Goal: Task Accomplishment & Management: Manage account settings

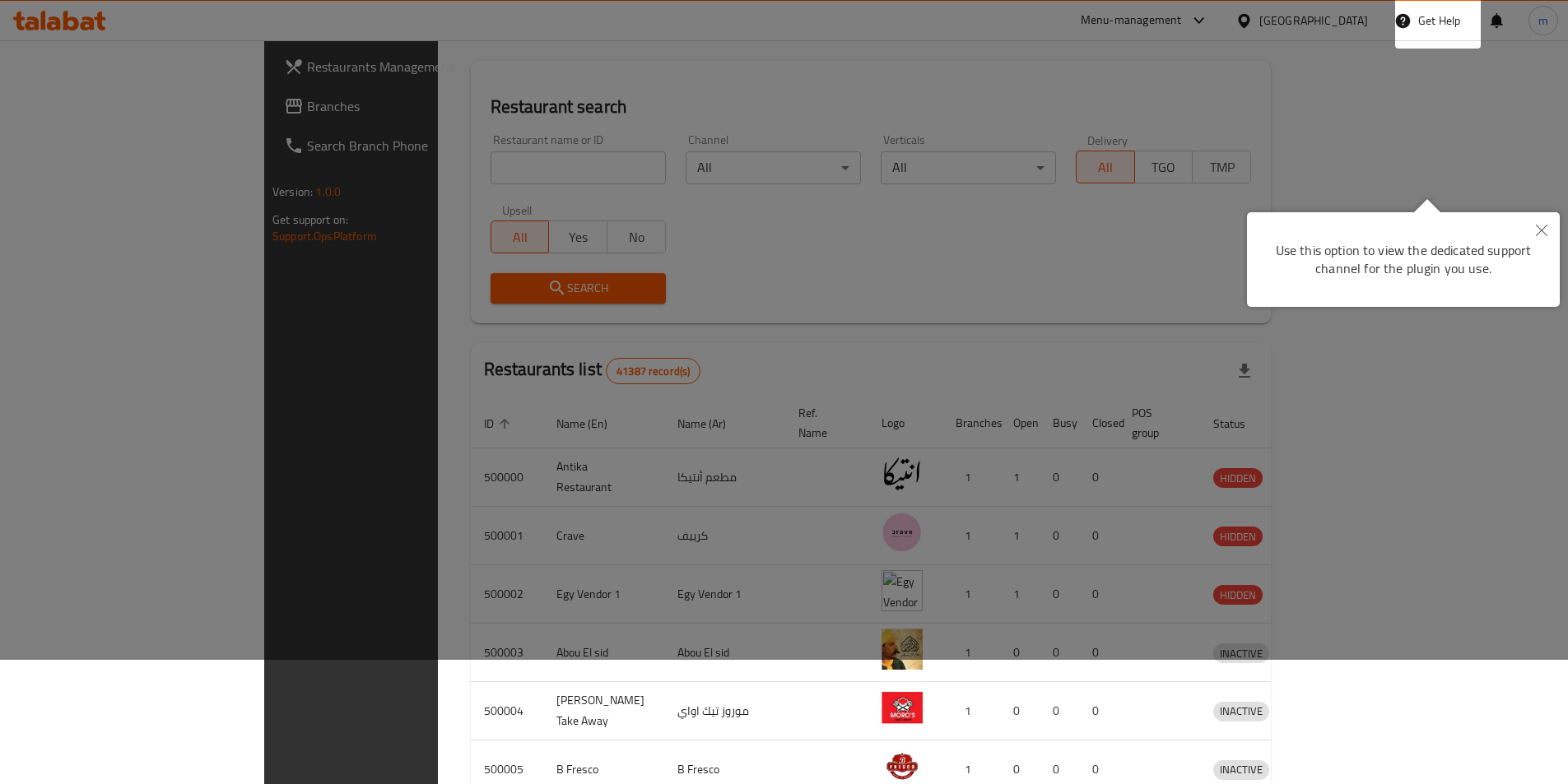
scroll to position [32, 0]
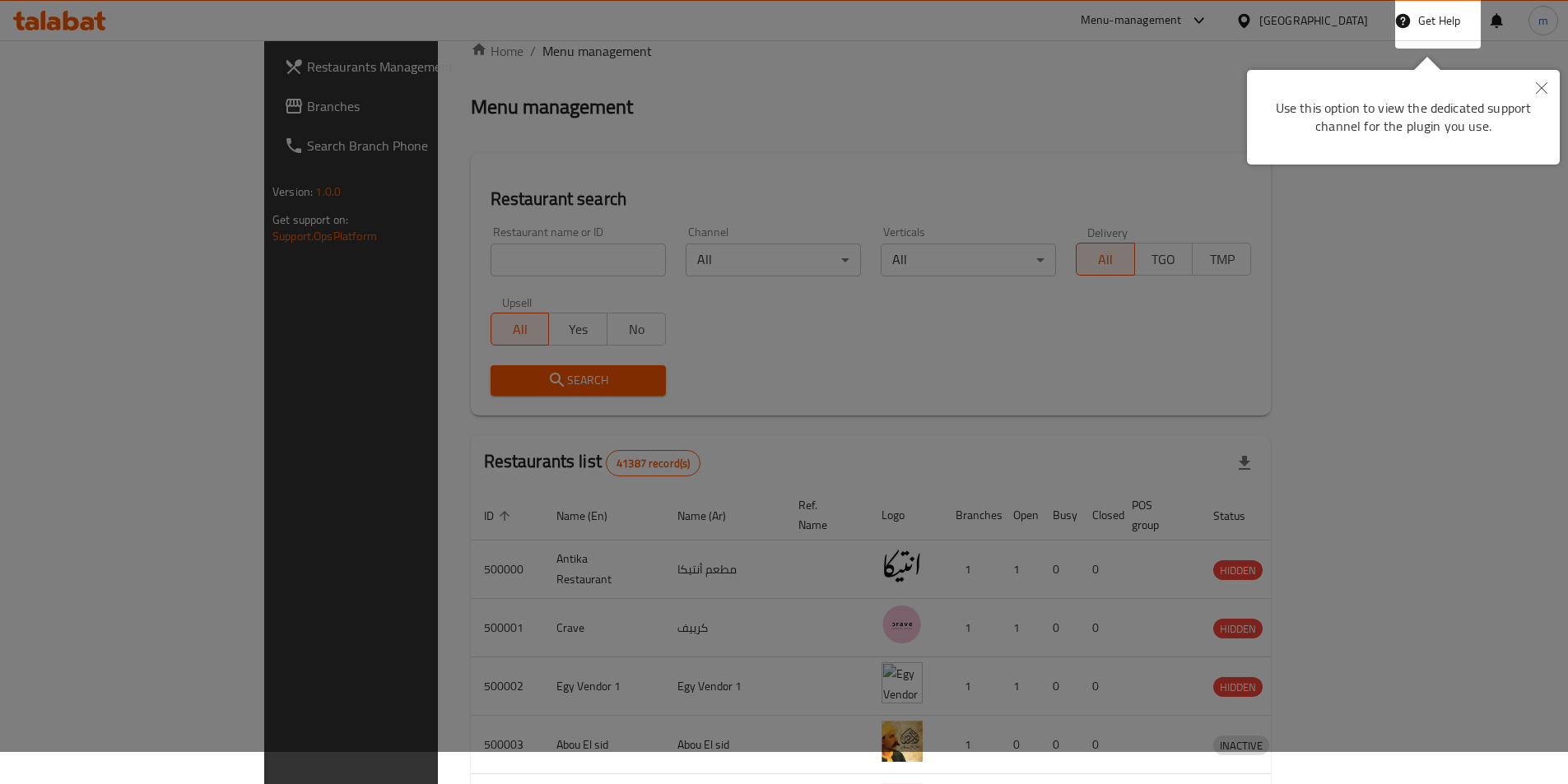
click at [419, 259] on div at bounding box center [784, 360] width 1568 height 784
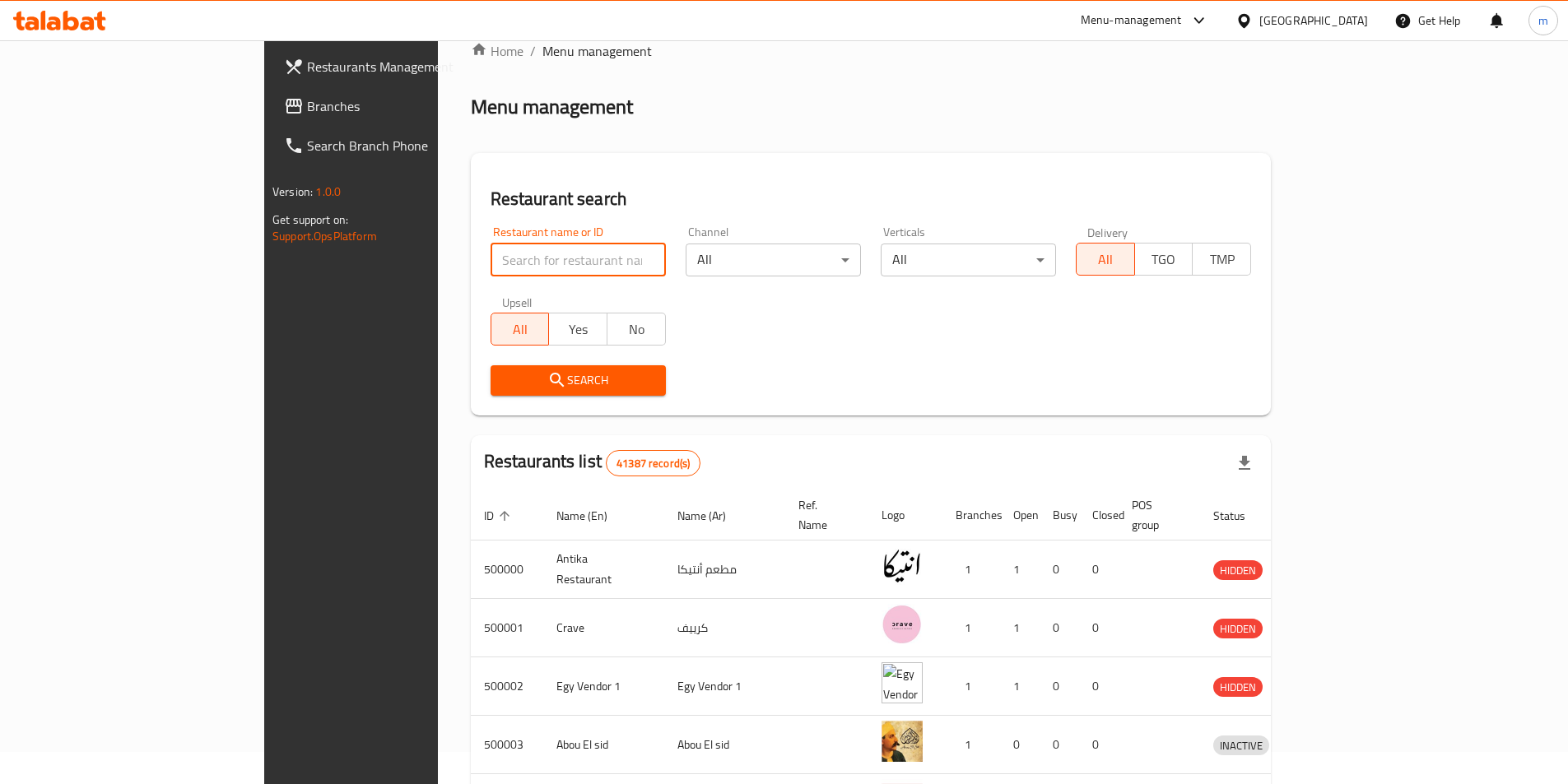
click at [490, 259] on input "search" at bounding box center [578, 260] width 176 height 33
type input "pizza queen"
click at [503, 387] on span "Search" at bounding box center [577, 381] width 149 height 21
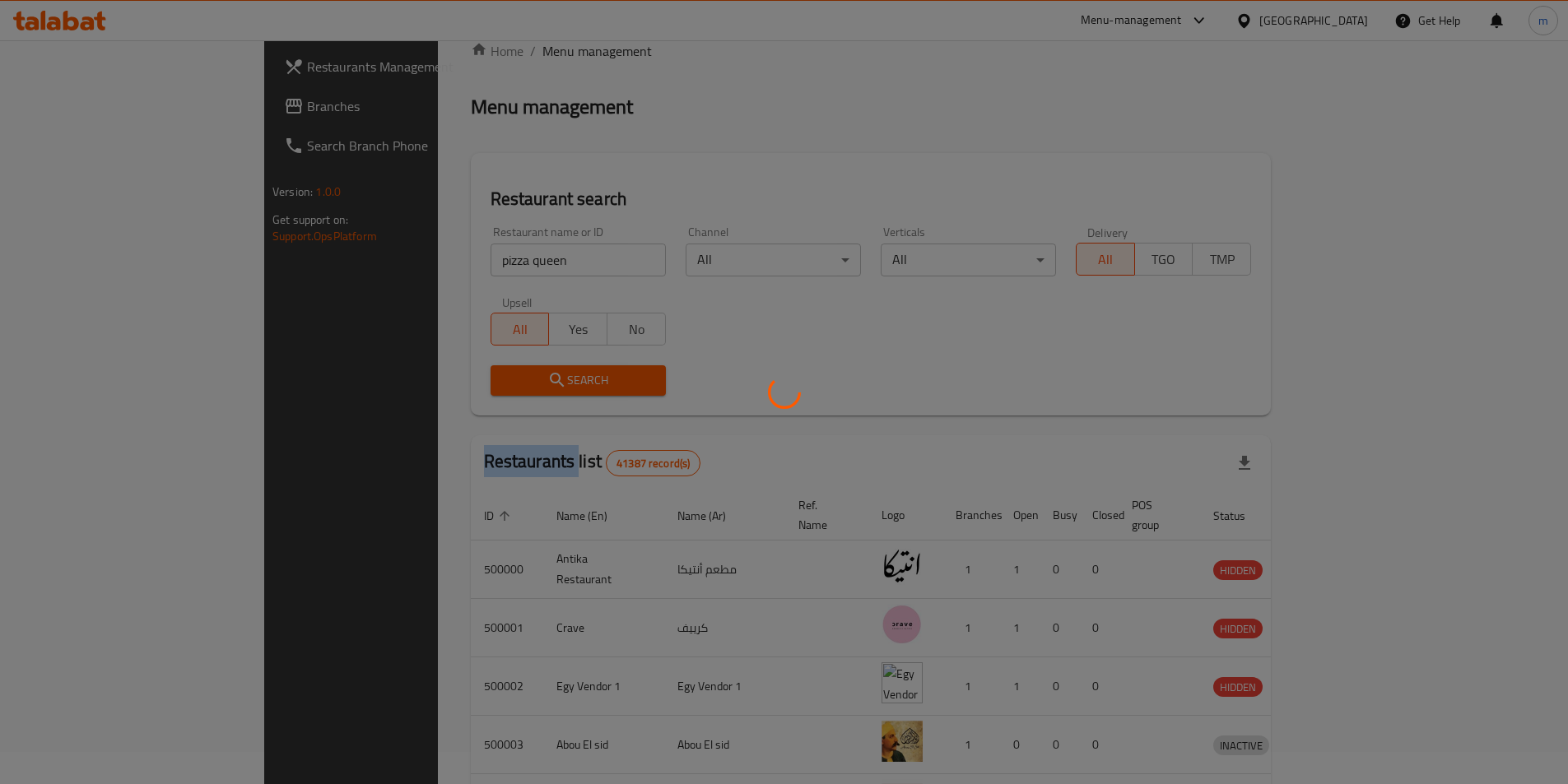
click at [483, 387] on div at bounding box center [784, 392] width 1568 height 784
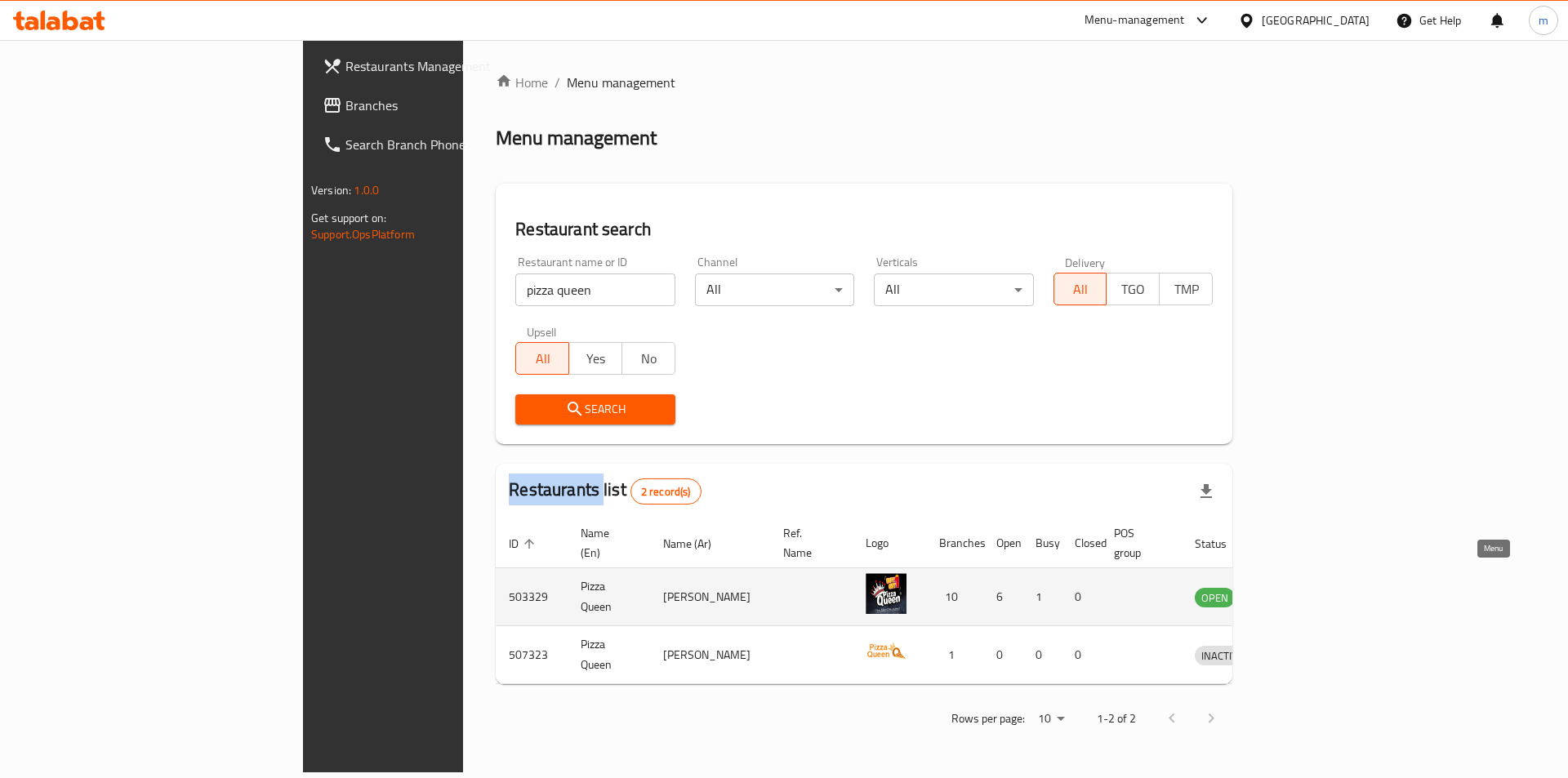
click at [1301, 592] on icon "enhanced table" at bounding box center [1292, 599] width 18 height 14
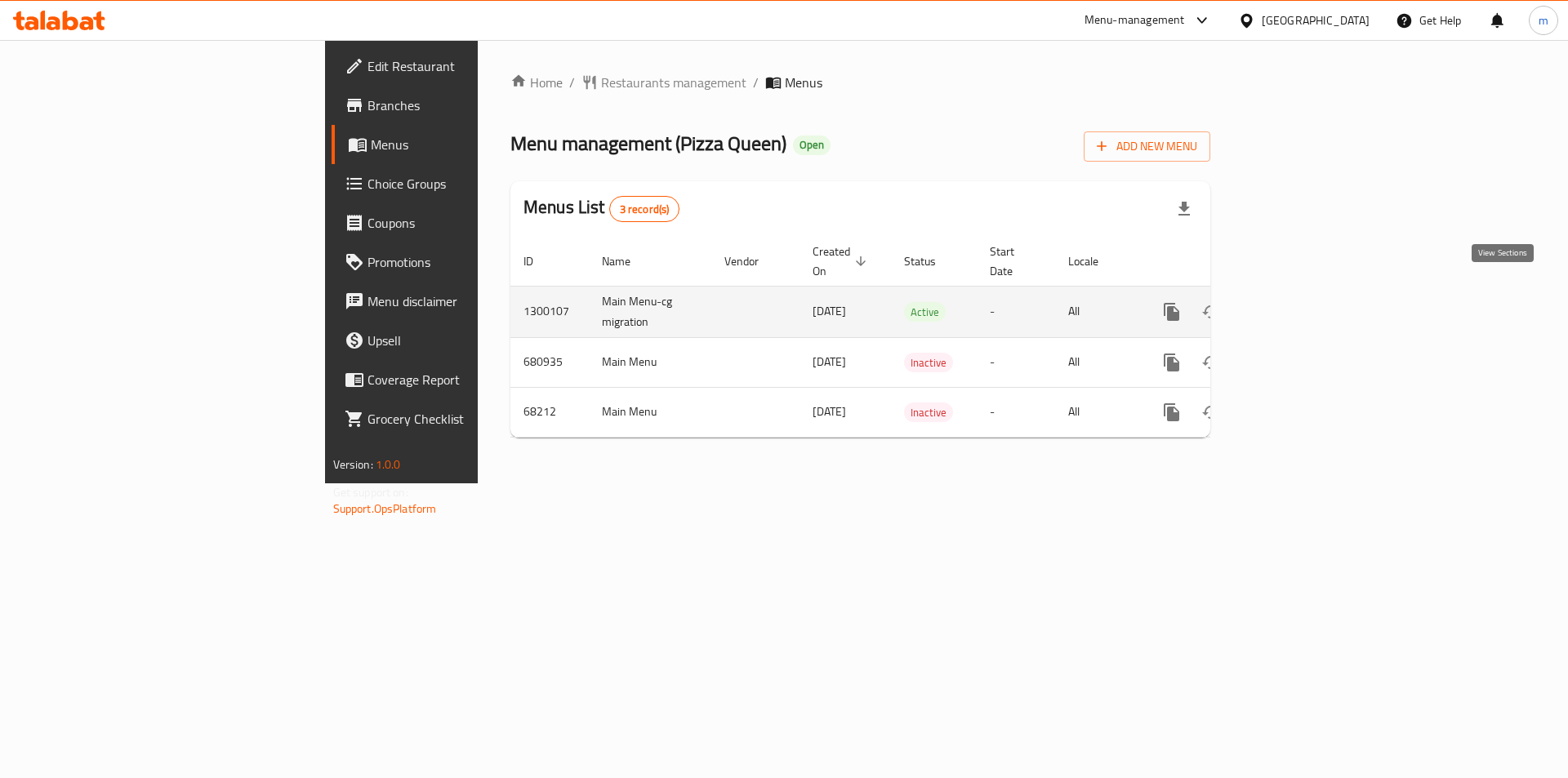
click at [1299, 302] on icon "enhanced table" at bounding box center [1289, 311] width 20 height 20
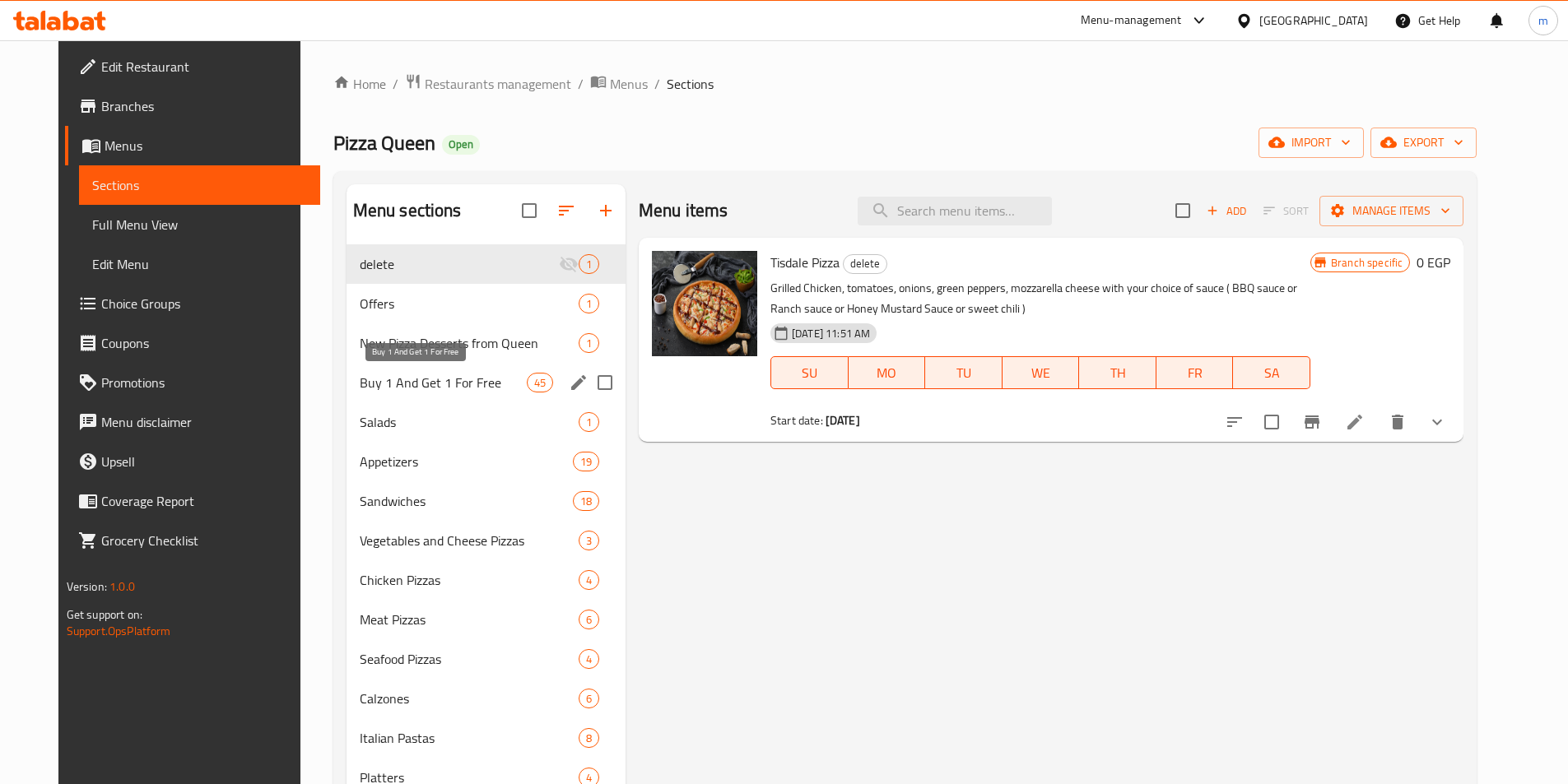
click at [397, 384] on span "Buy 1 And Get 1 For Free" at bounding box center [443, 382] width 167 height 20
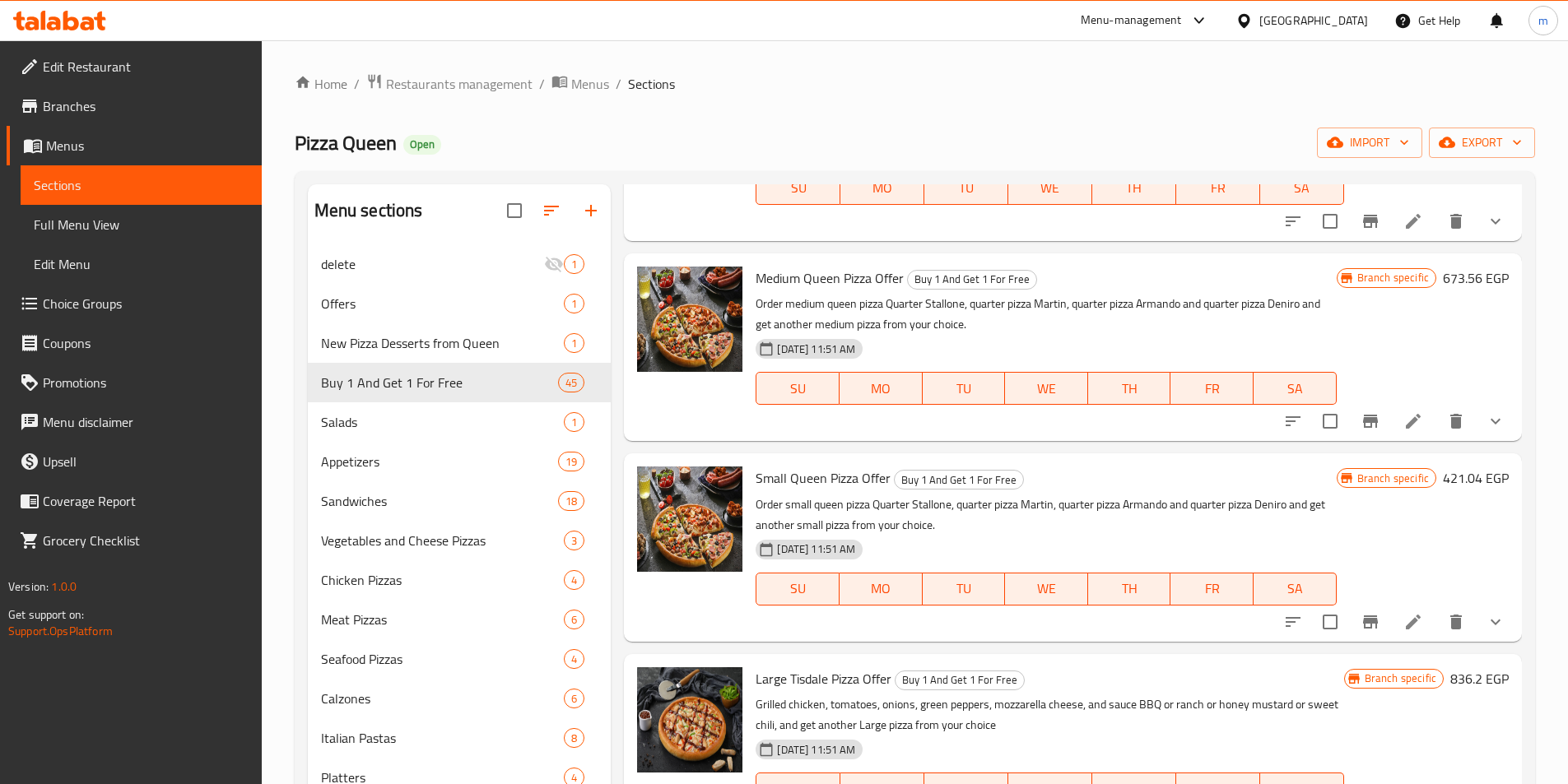
scroll to position [741, 0]
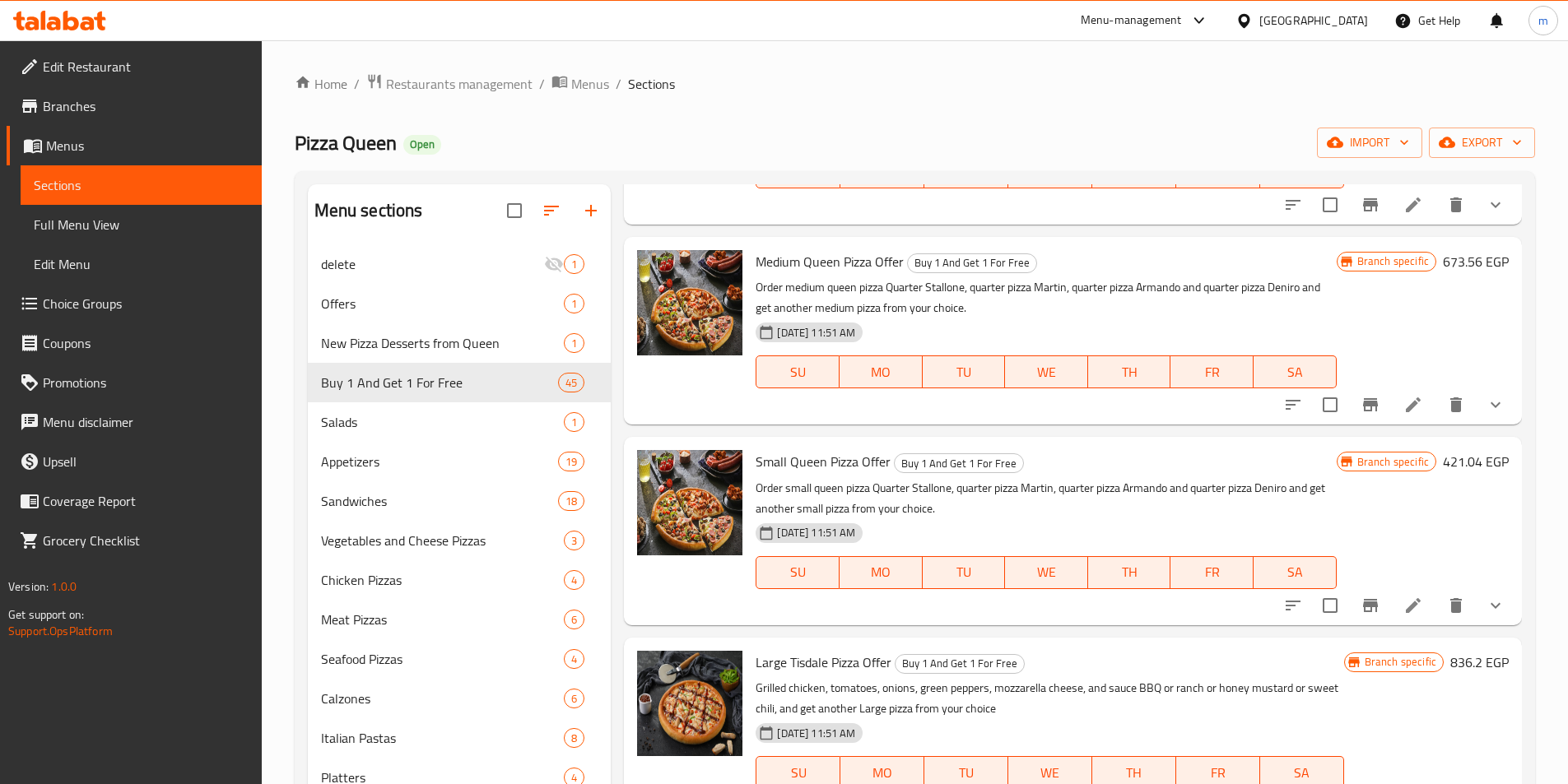
drag, startPoint x: 182, startPoint y: 214, endPoint x: 142, endPoint y: 221, distance: 40.6
click at [180, 214] on link "Full Menu View" at bounding box center [141, 224] width 241 height 39
click at [142, 221] on span "Full Menu View" at bounding box center [141, 224] width 215 height 20
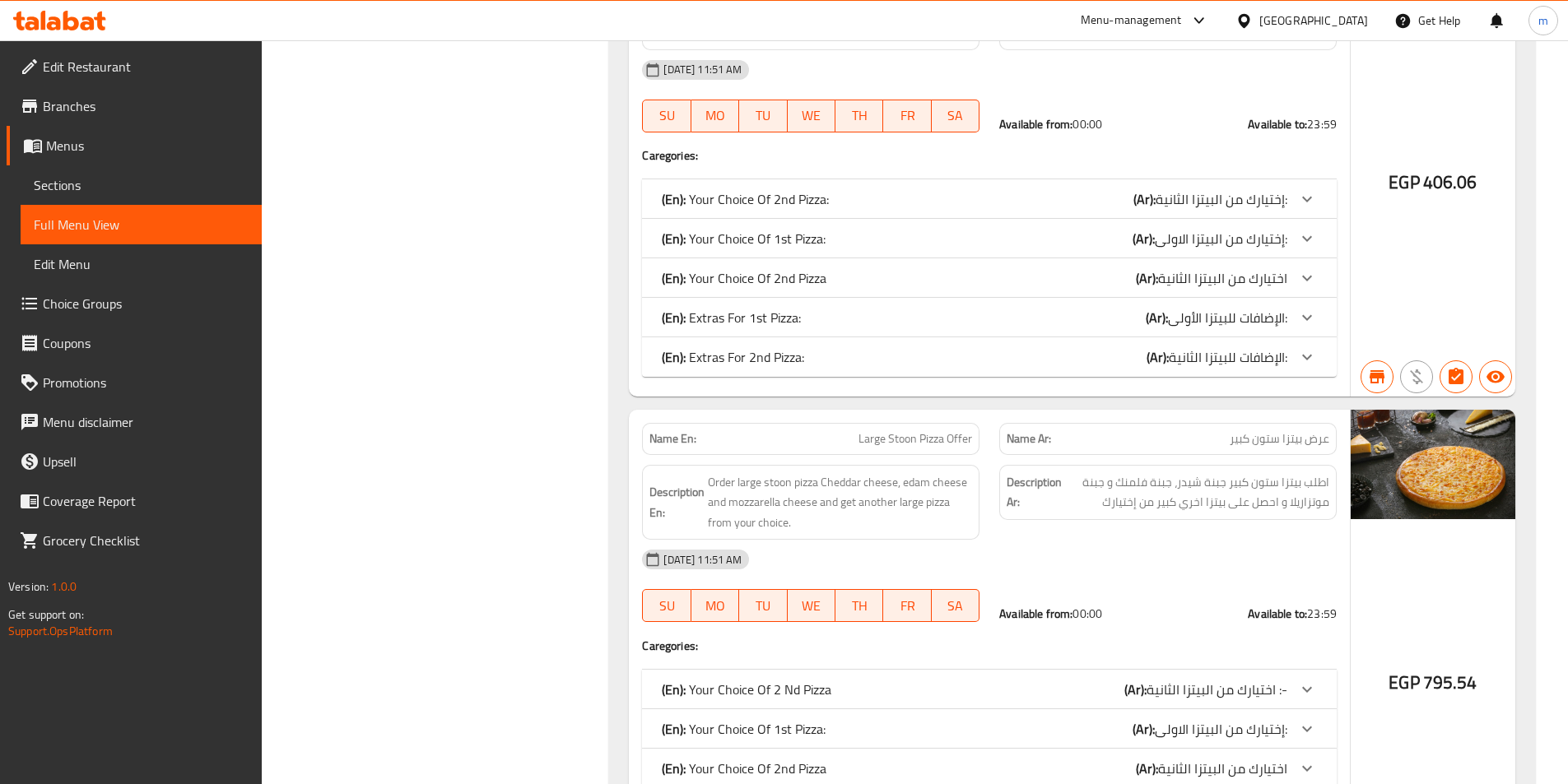
scroll to position [16130, 0]
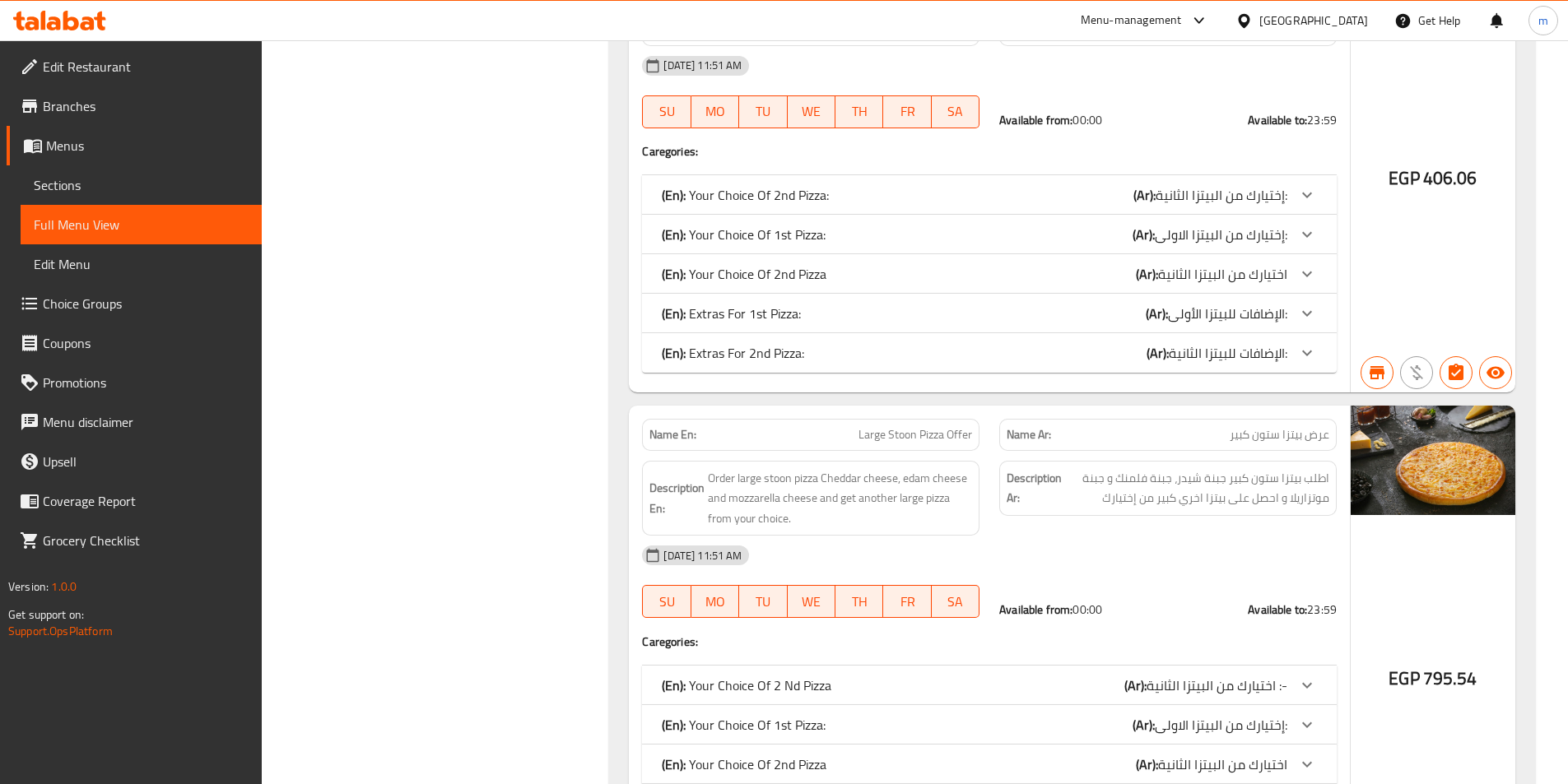
click at [1306, 185] on icon at bounding box center [1306, 195] width 20 height 20
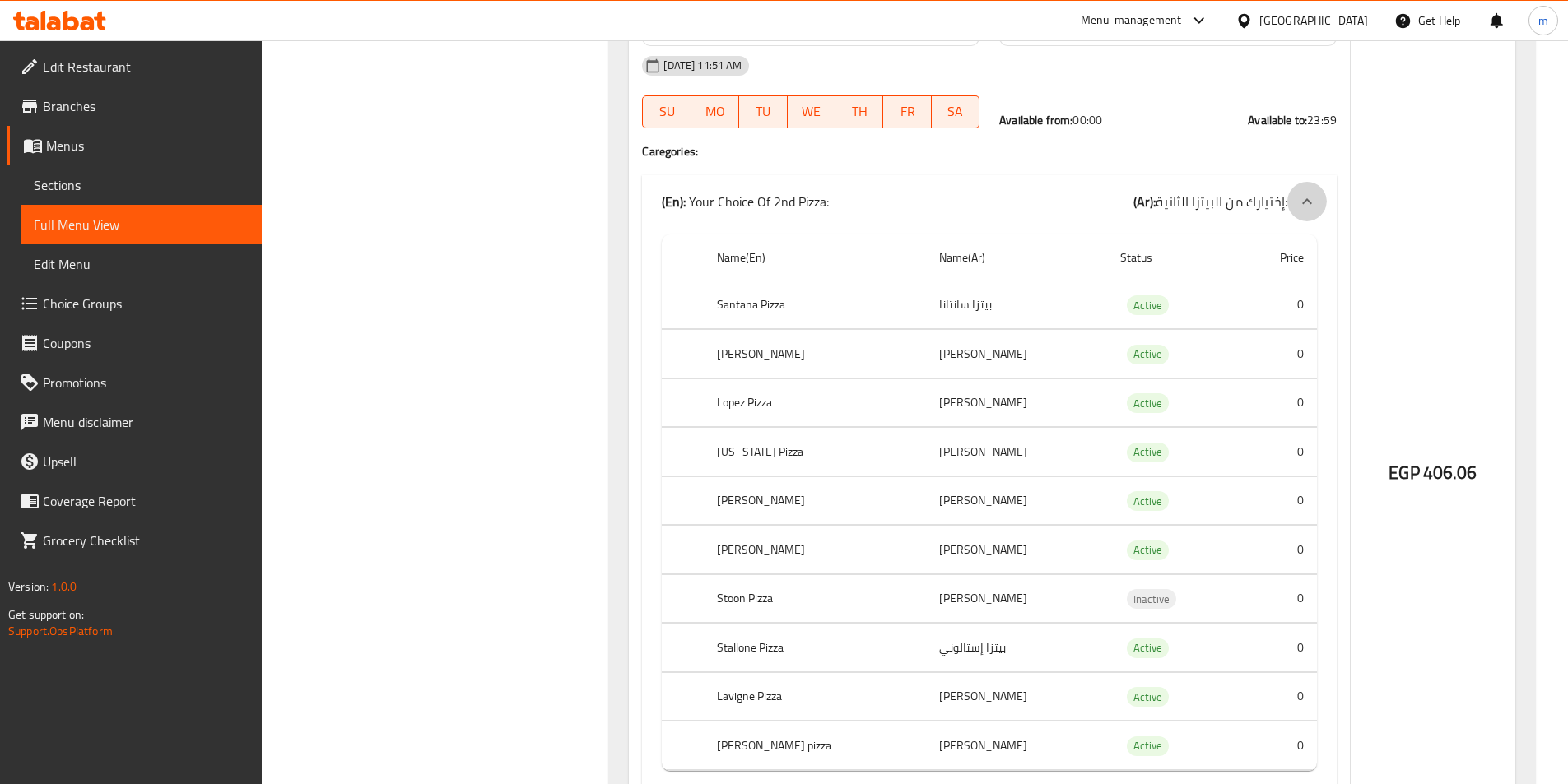
click at [1299, 192] on icon at bounding box center [1306, 202] width 20 height 20
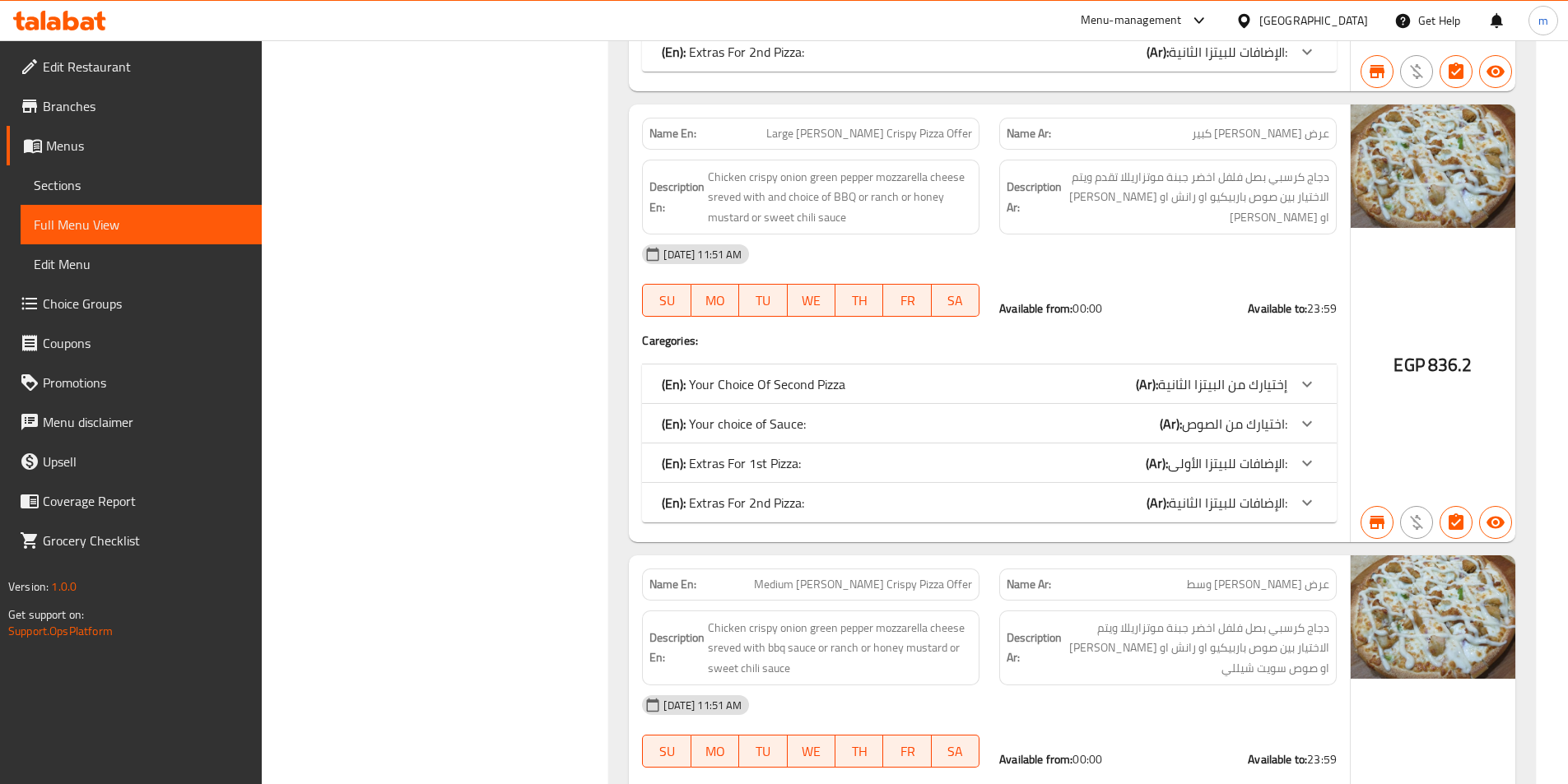
scroll to position [20775, 0]
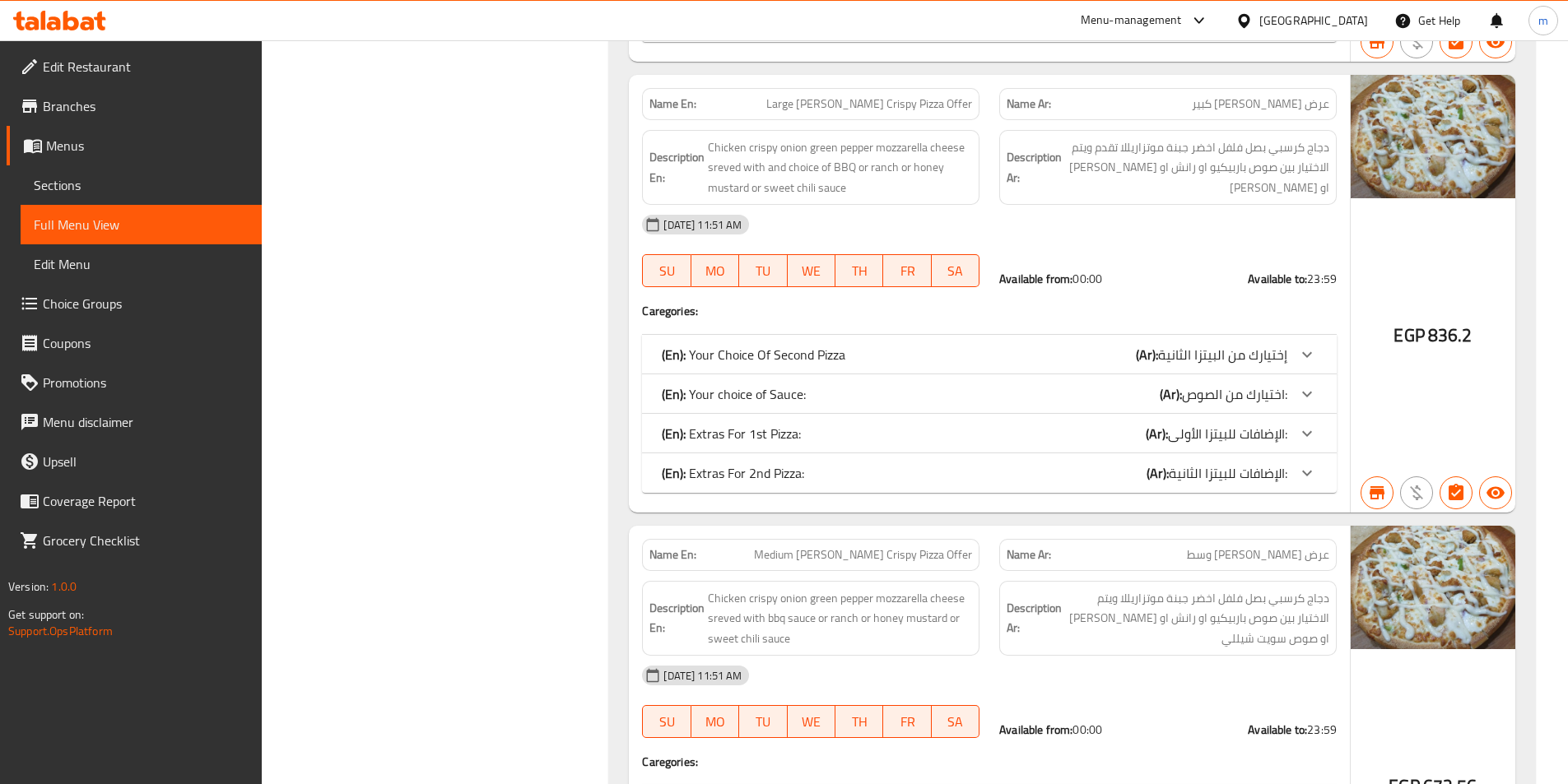
click at [1315, 345] on icon at bounding box center [1306, 355] width 20 height 20
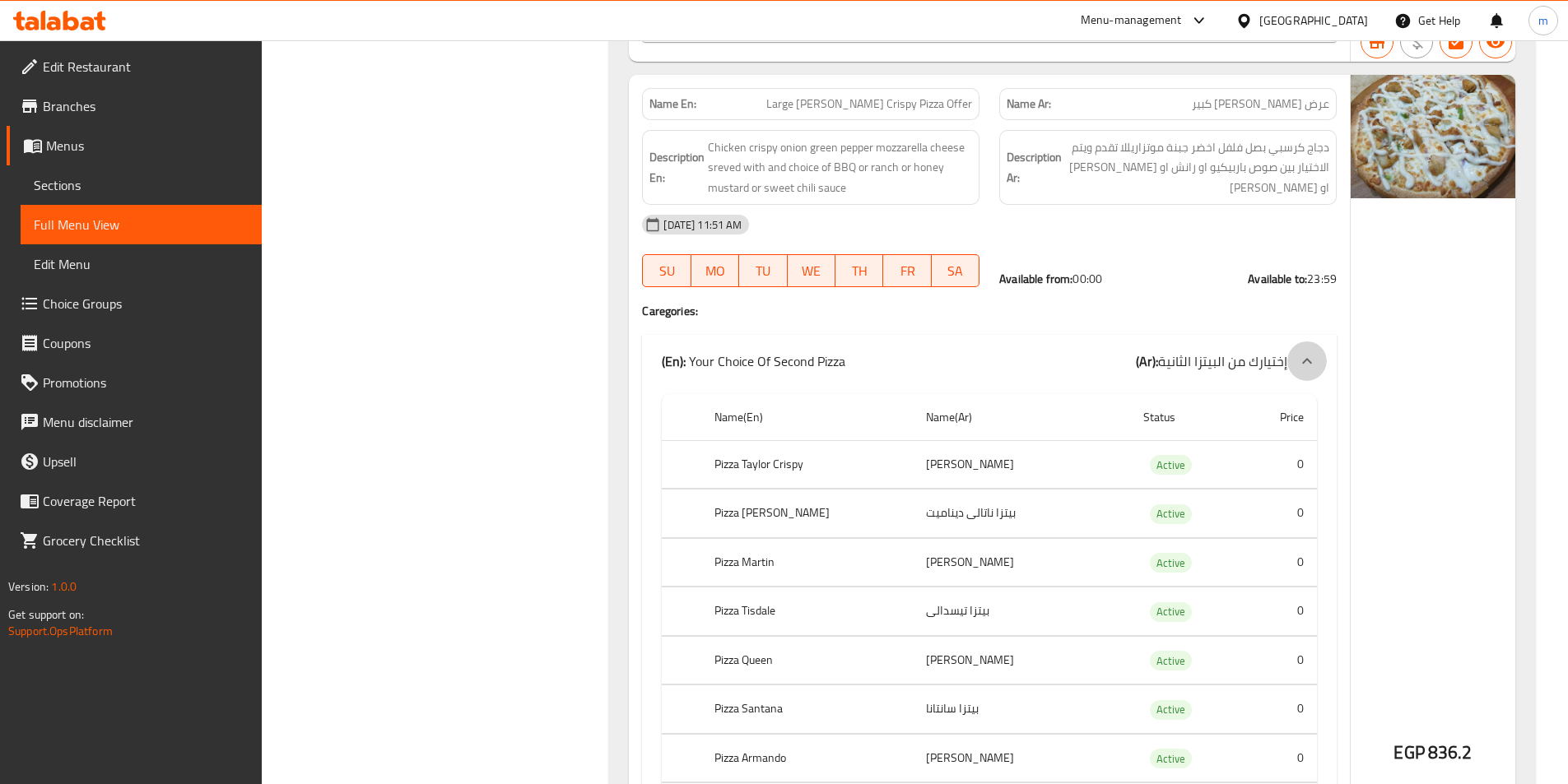
click at [1306, 351] on icon at bounding box center [1306, 361] width 20 height 20
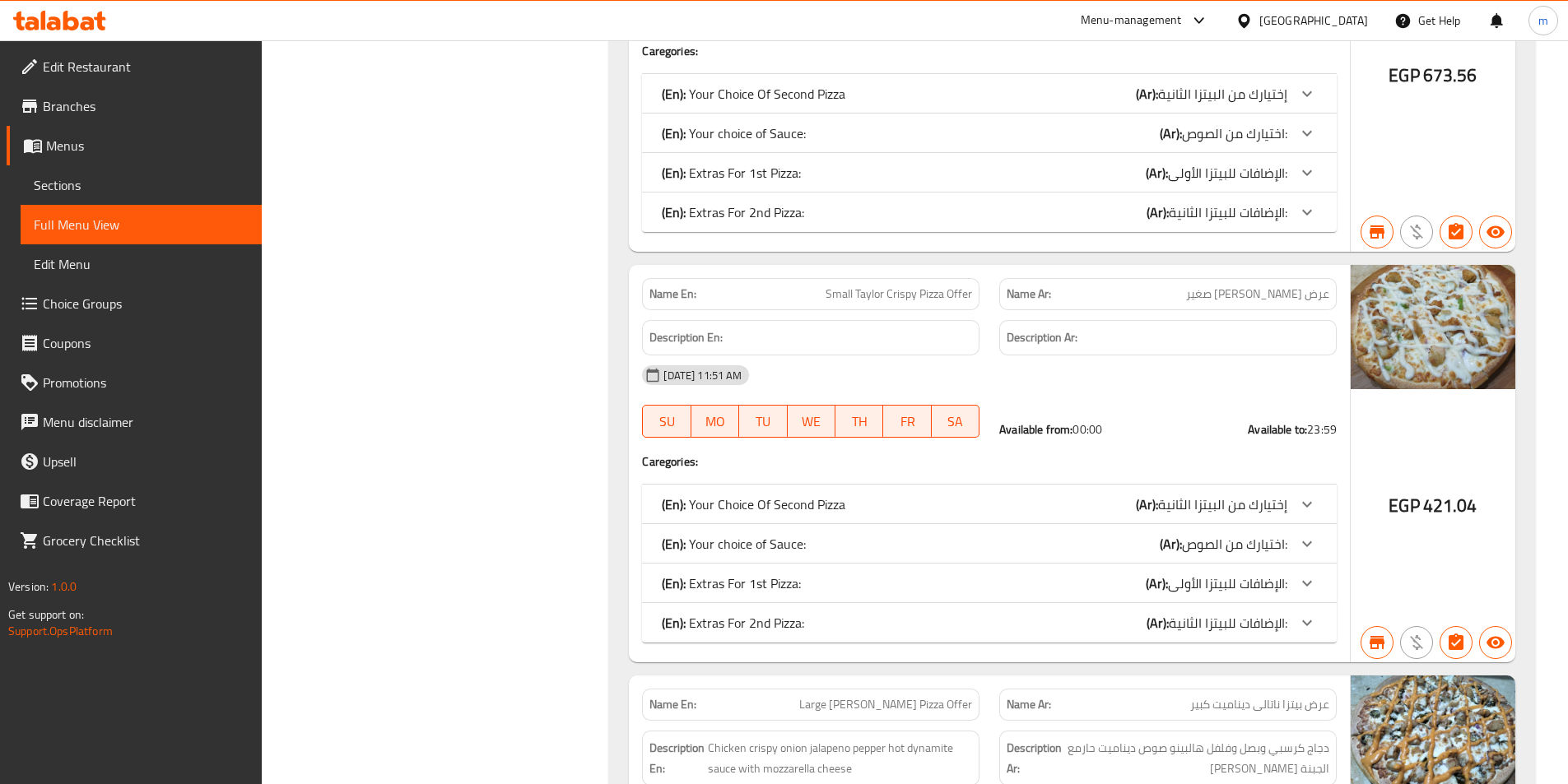
scroll to position [21516, 0]
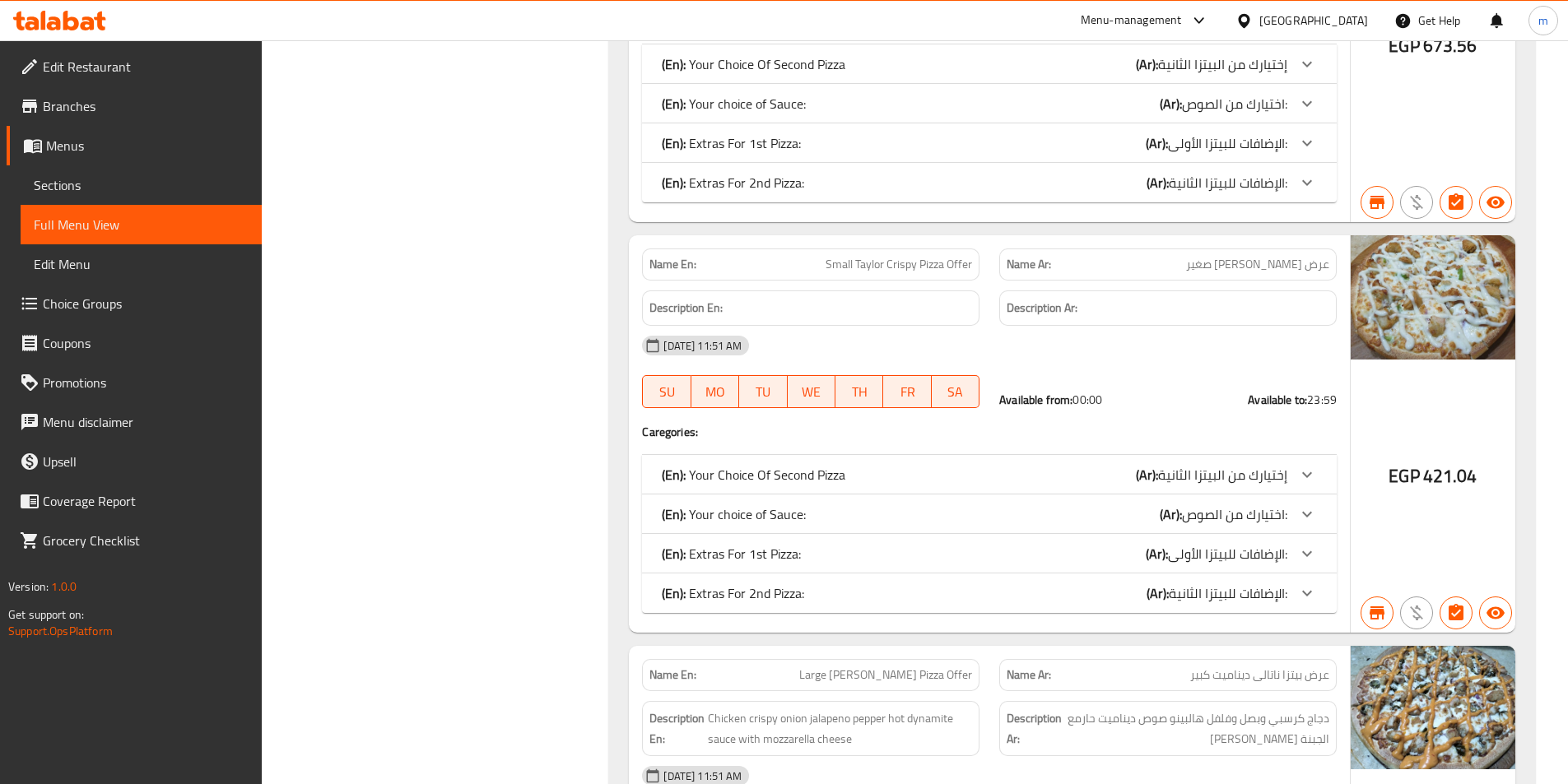
click at [134, 102] on span "Branches" at bounding box center [145, 106] width 206 height 20
